Goal: Task Accomplishment & Management: Manage account settings

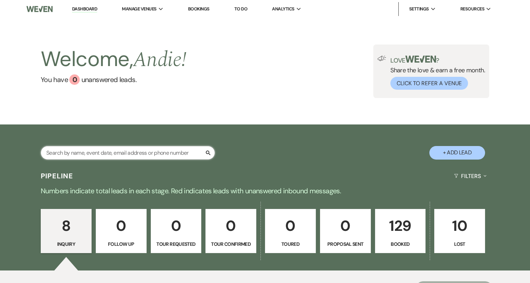
click at [157, 154] on input "text" at bounding box center [128, 153] width 174 height 14
type input "[PERSON_NAME]"
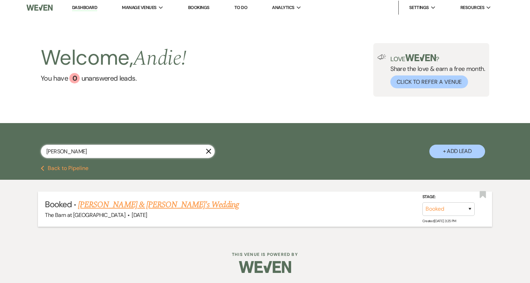
scroll to position [1, 0]
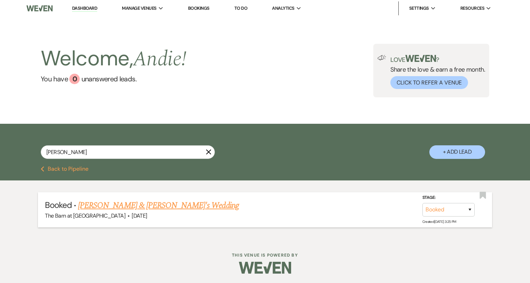
click at [174, 206] on link "[PERSON_NAME] & [PERSON_NAME]'s Wedding" at bounding box center [158, 205] width 161 height 13
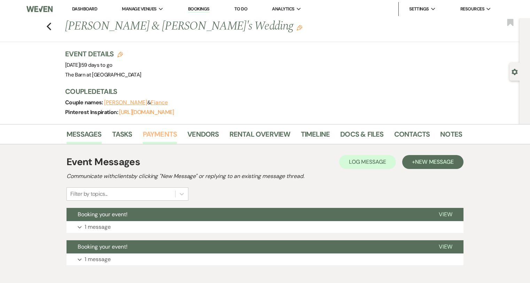
click at [165, 139] on link "Payments" at bounding box center [160, 136] width 34 height 15
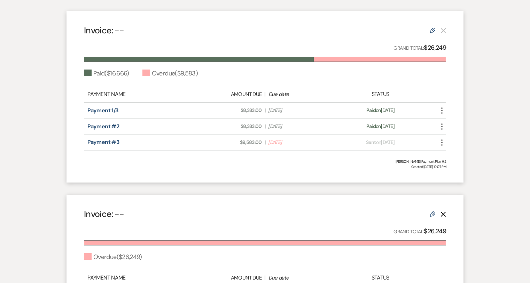
scroll to position [157, 0]
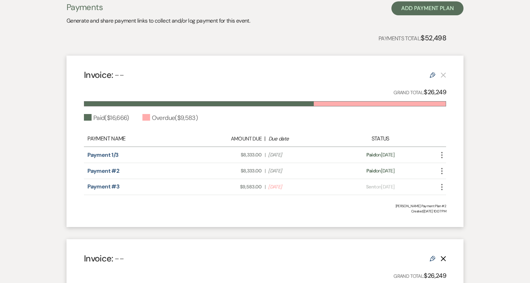
click at [432, 76] on icon "Edit" at bounding box center [432, 75] width 6 height 6
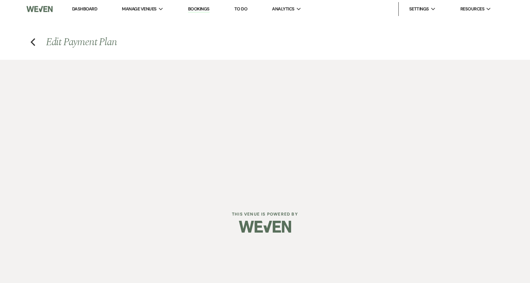
select select "1"
select select "2"
select select "flat"
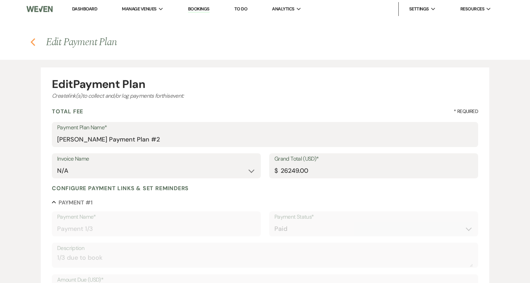
click at [31, 45] on icon "Previous" at bounding box center [32, 42] width 5 height 8
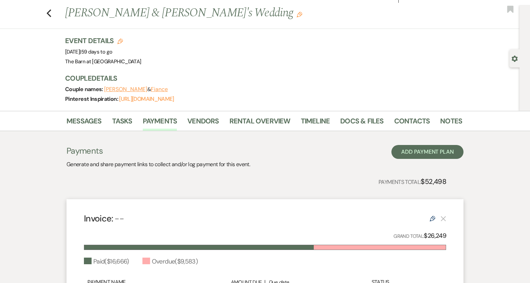
scroll to position [27, 0]
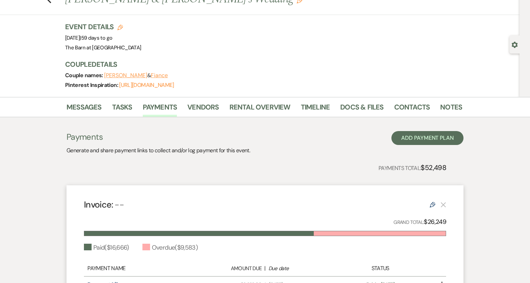
click at [414, 145] on div "Payments Generate and share payment links to collect and/or log payment for thi…" at bounding box center [264, 143] width 397 height 24
click at [424, 140] on button "Add Payment Plan" at bounding box center [427, 138] width 72 height 14
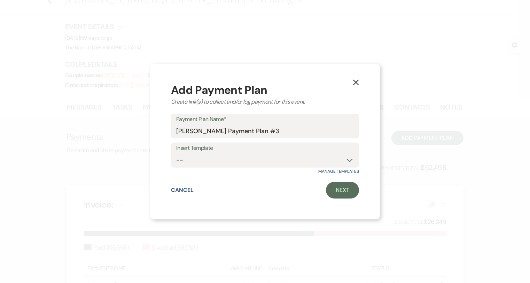
click at [358, 81] on use "button" at bounding box center [356, 83] width 6 height 6
